Goal: Submit feedback/report problem: Submit feedback/report problem

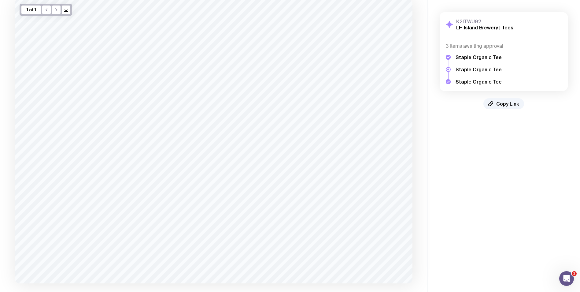
scroll to position [78, 0]
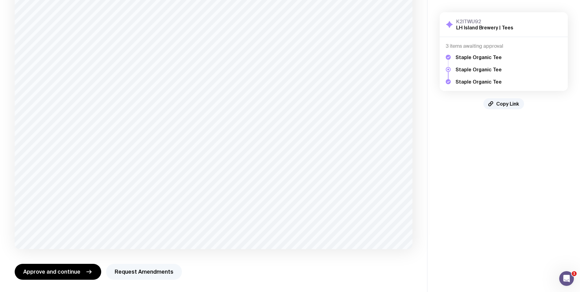
click at [165, 267] on button "Request Amendments" at bounding box center [144, 272] width 76 height 16
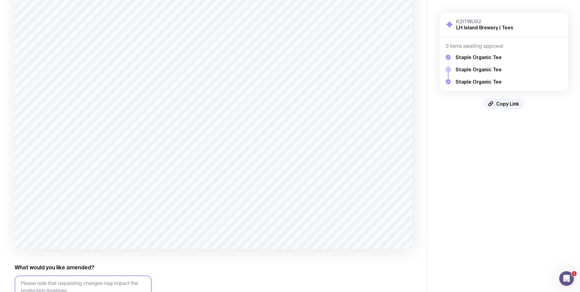
click at [95, 282] on textarea "What would you like amended?" at bounding box center [83, 294] width 137 height 38
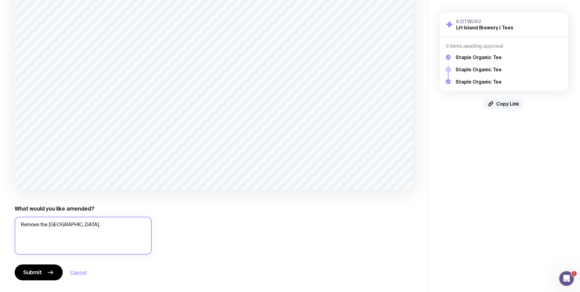
scroll to position [137, 0]
type textarea "Remove the 2nd Island please - Renz"
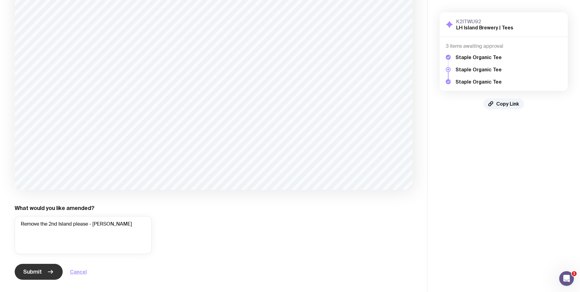
click at [39, 276] on button "Submit" at bounding box center [39, 272] width 48 height 16
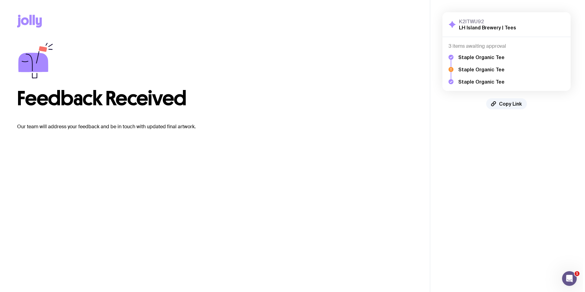
scroll to position [0, 0]
